Goal: Navigation & Orientation: Find specific page/section

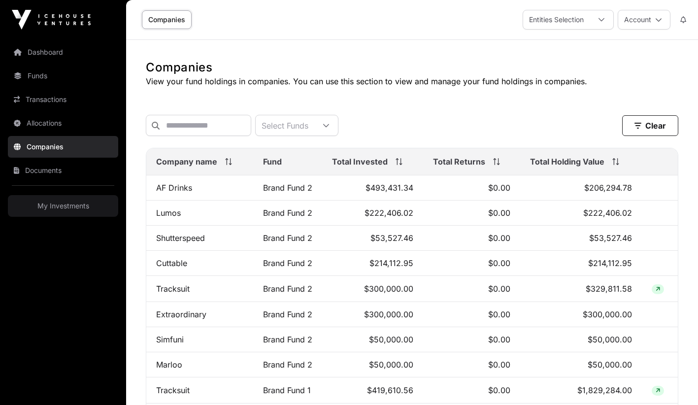
click at [14, 26] on img at bounding box center [51, 20] width 79 height 20
